Goal: Transaction & Acquisition: Book appointment/travel/reservation

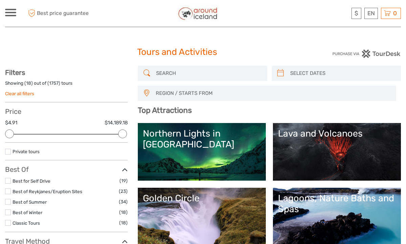
select select
click at [168, 73] on input "search" at bounding box center [208, 73] width 110 height 12
click at [183, 149] on link "Northern Lights in Iceland" at bounding box center [202, 151] width 118 height 47
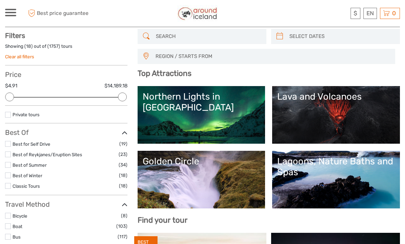
scroll to position [39, 0]
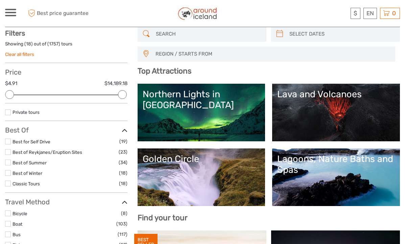
click at [319, 178] on link "Lagoons, Nature Baths and Spas" at bounding box center [336, 176] width 118 height 47
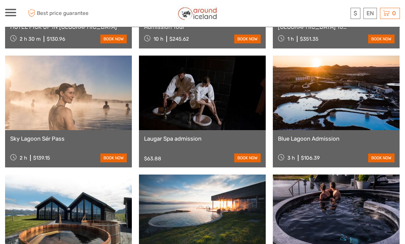
scroll to position [612, 0]
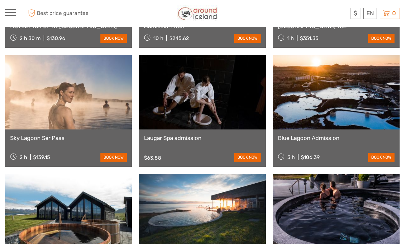
click at [319, 141] on div "Blue Lagoon Admission 3 h $106.39 book now" at bounding box center [336, 147] width 127 height 37
click at [305, 132] on div "Blue Lagoon Admission 3 h $106.39 book now" at bounding box center [336, 147] width 127 height 37
click at [305, 145] on div "Blue Lagoon Admission 3 h $106.39 book now" at bounding box center [336, 147] width 127 height 37
click at [379, 156] on link "book now" at bounding box center [381, 157] width 26 height 9
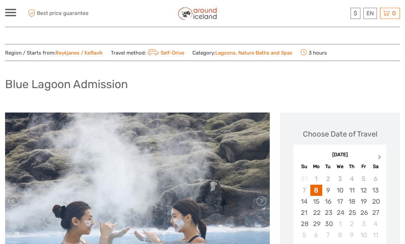
click at [380, 156] on span "Next Month" at bounding box center [380, 158] width 0 height 10
click at [340, 223] on div "29" at bounding box center [340, 223] width 12 height 11
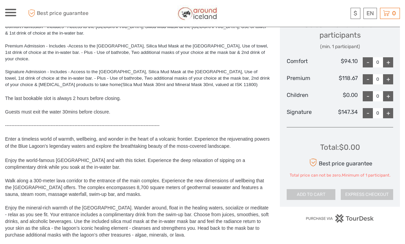
scroll to position [302, 0]
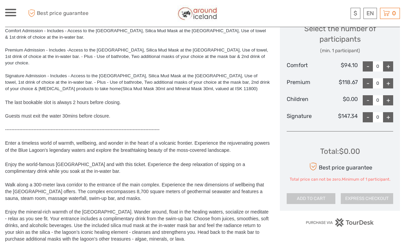
click at [390, 61] on div "+" at bounding box center [388, 66] width 10 height 10
type input "1"
